Goal: Download file/media

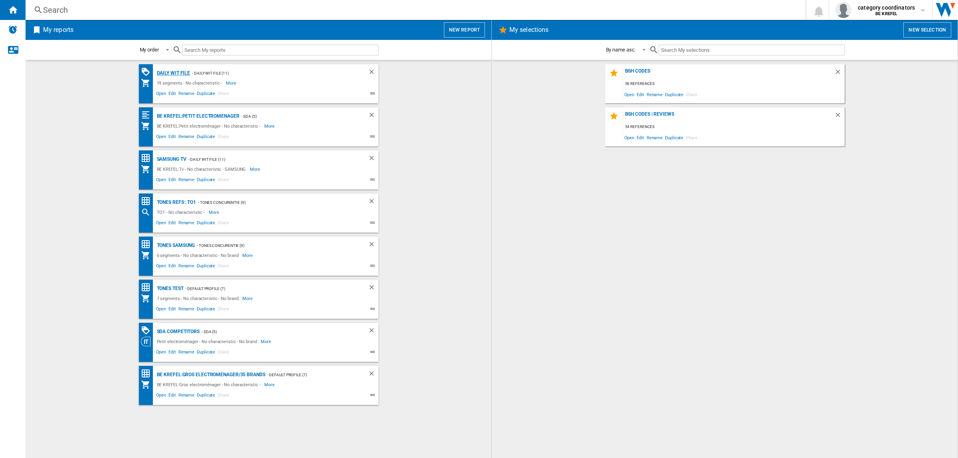
click at [182, 73] on div "Daily WIT file" at bounding box center [173, 73] width 36 height 10
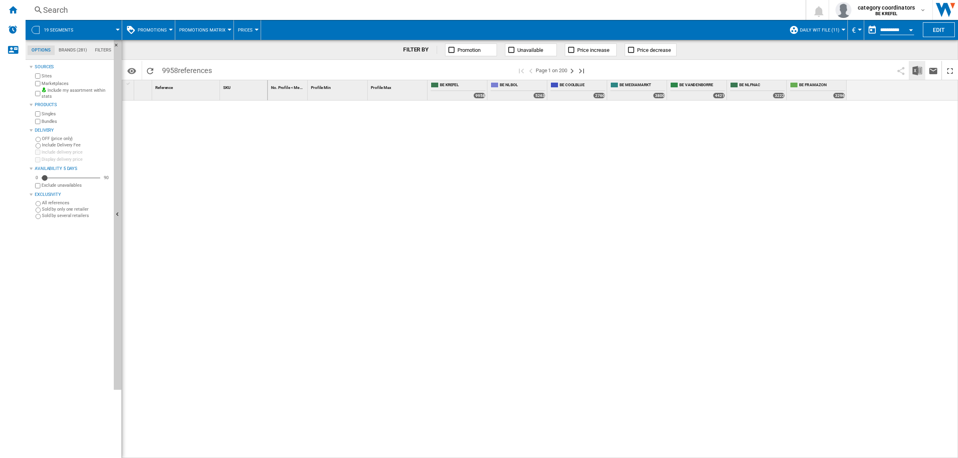
click at [917, 75] on button "Download in Excel" at bounding box center [918, 70] width 16 height 19
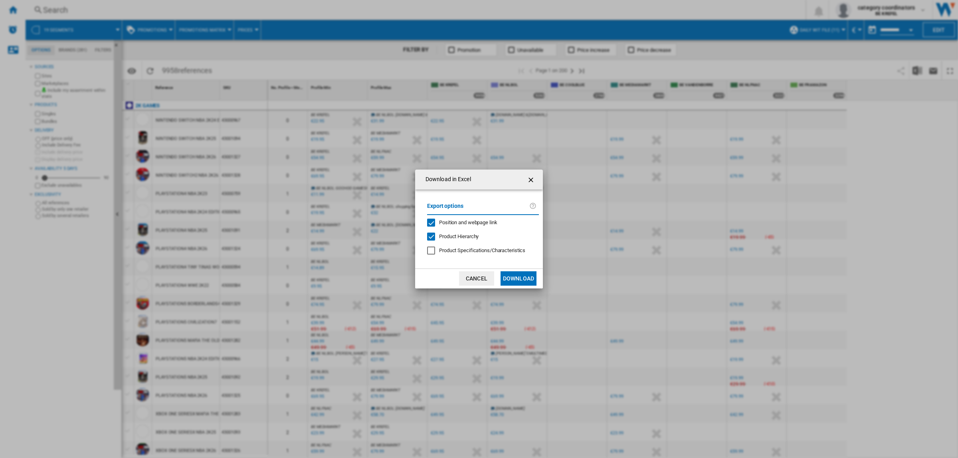
click at [533, 276] on button "Download" at bounding box center [519, 279] width 36 height 14
